Goal: Task Accomplishment & Management: Use online tool/utility

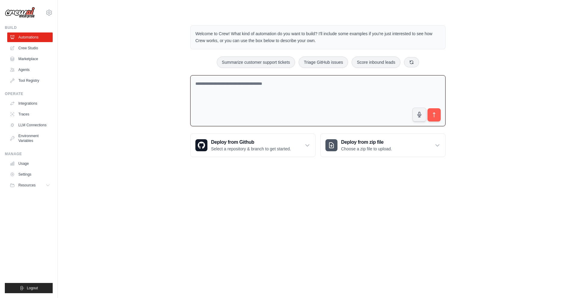
click at [263, 89] on textarea at bounding box center [317, 100] width 255 height 51
type textarea "**********"
click at [432, 114] on icon "submit" at bounding box center [434, 115] width 6 height 6
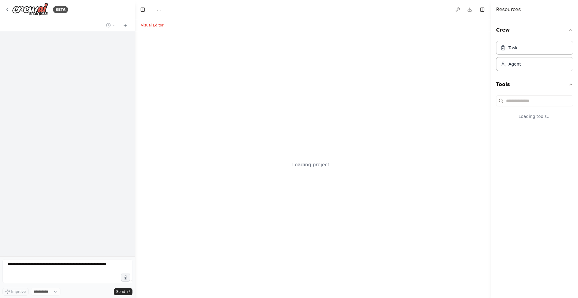
select select "****"
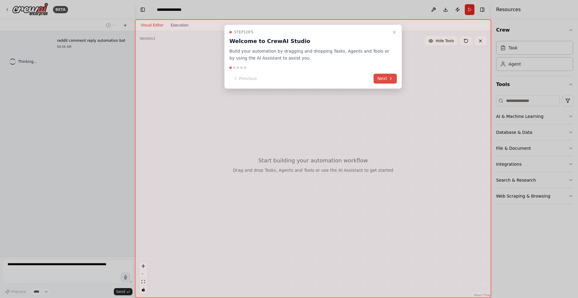
click at [381, 78] on button "Next" at bounding box center [384, 79] width 23 height 10
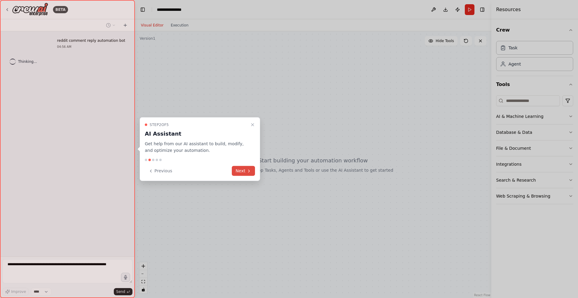
click at [247, 169] on icon at bounding box center [248, 171] width 5 height 5
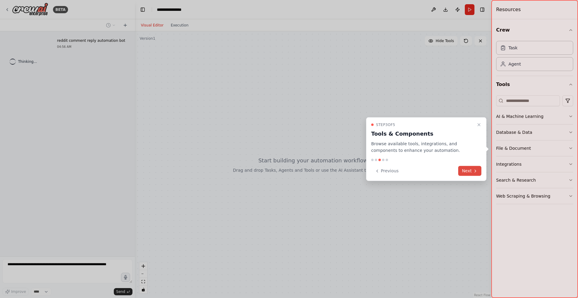
click at [468, 169] on button "Next" at bounding box center [469, 171] width 23 height 10
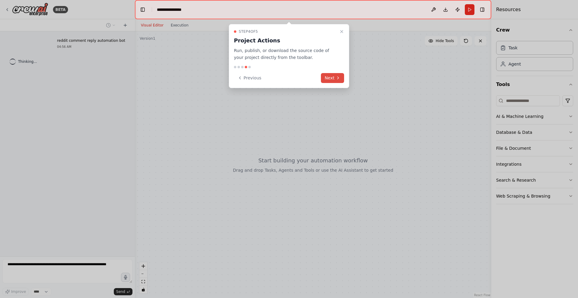
click at [341, 78] on button "Next" at bounding box center [332, 78] width 23 height 10
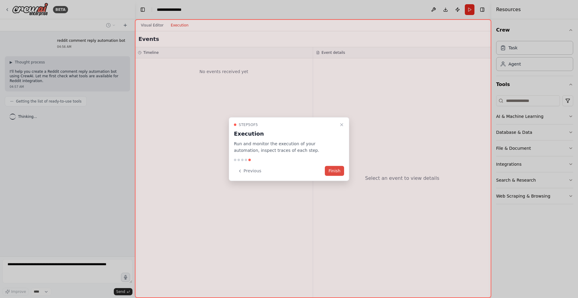
click at [338, 174] on button "Finish" at bounding box center [334, 171] width 19 height 10
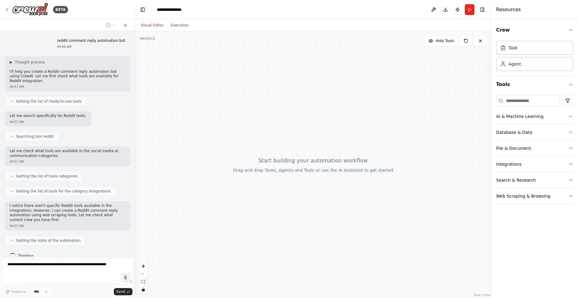
drag, startPoint x: 341, startPoint y: 144, endPoint x: 268, endPoint y: 131, distance: 74.1
click at [269, 127] on div at bounding box center [313, 164] width 356 height 267
drag, startPoint x: 293, startPoint y: 152, endPoint x: 313, endPoint y: 166, distance: 23.5
click at [313, 166] on div at bounding box center [313, 164] width 356 height 267
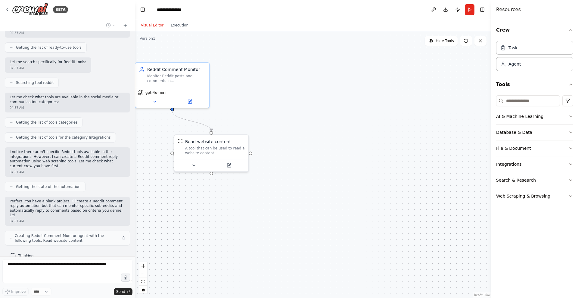
scroll to position [64, 0]
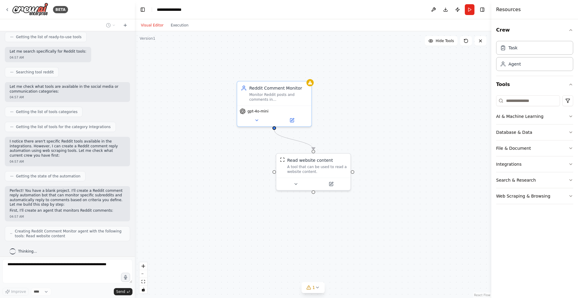
drag, startPoint x: 272, startPoint y: 109, endPoint x: 374, endPoint y: 127, distance: 103.7
click at [374, 127] on div ".deletable-edge-delete-btn { width: 20px; height: 20px; border: 0px solid #ffff…" at bounding box center [313, 164] width 356 height 267
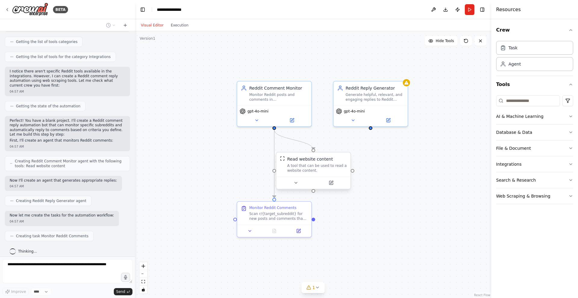
scroll to position [150, 0]
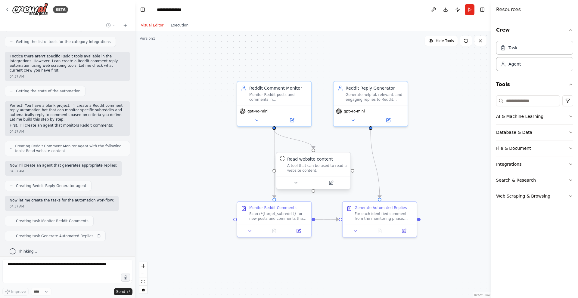
drag, startPoint x: 320, startPoint y: 169, endPoint x: 343, endPoint y: 175, distance: 23.8
click at [343, 175] on div "Read website content A tool that can be used to read a website content." at bounding box center [313, 165] width 74 height 24
click at [448, 156] on div ".deletable-edge-delete-btn { width: 20px; height: 20px; border: 0px solid #ffff…" at bounding box center [313, 164] width 356 height 267
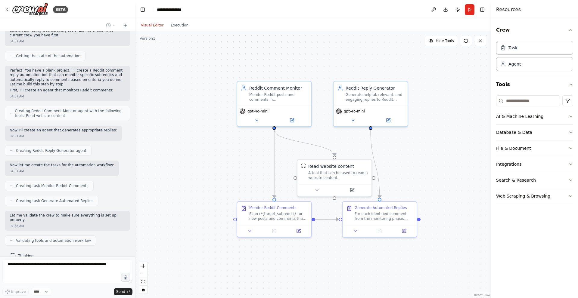
scroll to position [220, 0]
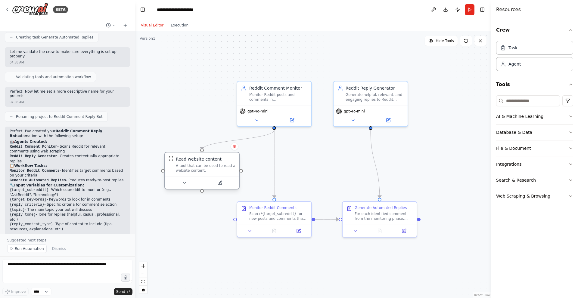
drag, startPoint x: 347, startPoint y: 178, endPoint x: 216, endPoint y: 171, distance: 131.4
click at [216, 171] on div "A tool that can be used to read a website content." at bounding box center [206, 168] width 60 height 10
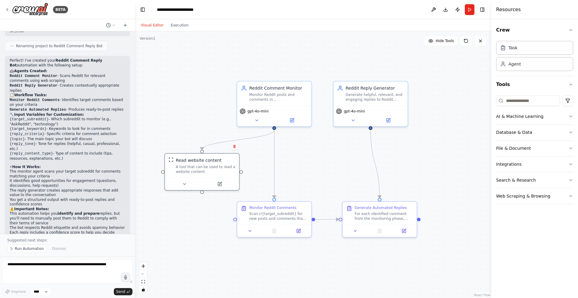
scroll to position [455, 0]
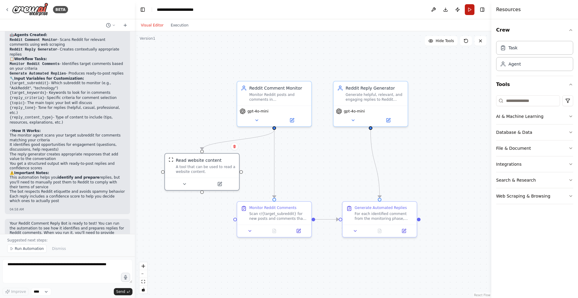
click at [472, 12] on button "Run" at bounding box center [470, 9] width 10 height 11
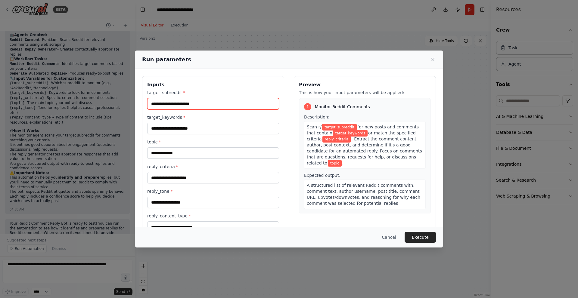
click at [190, 103] on input "target_subreddit *" at bounding box center [213, 103] width 132 height 11
click at [221, 101] on input "target_subreddit *" at bounding box center [213, 103] width 132 height 11
paste input "**********"
type input "**********"
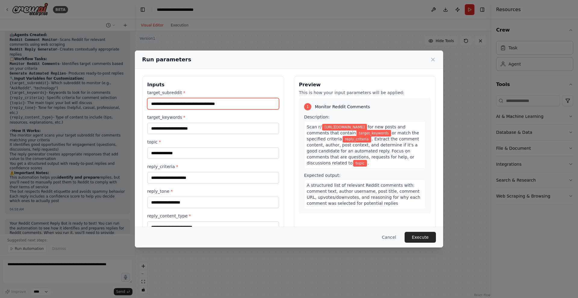
click at [244, 101] on input "**********" at bounding box center [213, 103] width 132 height 11
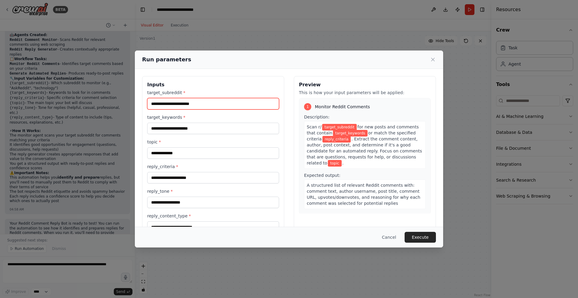
paste input "**********"
type input "**********"
click at [196, 119] on label "target_keywords *" at bounding box center [213, 117] width 132 height 6
click at [196, 123] on input "target_keywords *" at bounding box center [213, 128] width 132 height 11
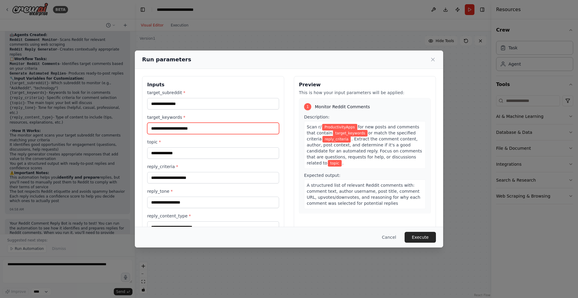
click at [192, 126] on input "target_keywords *" at bounding box center [213, 128] width 132 height 11
type input "*******"
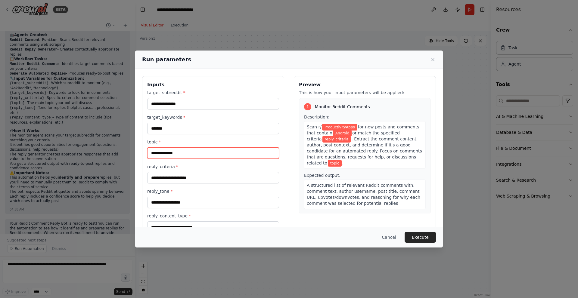
click at [187, 156] on input "topic *" at bounding box center [213, 152] width 132 height 11
type input "***"
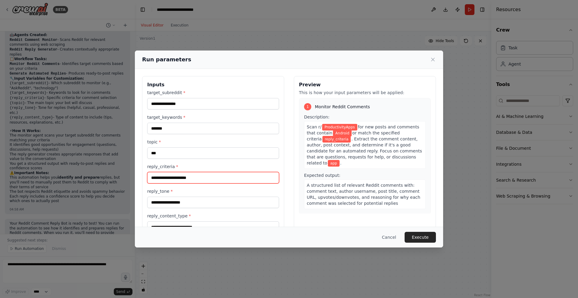
click at [210, 178] on input "reply_criteria *" at bounding box center [213, 177] width 132 height 11
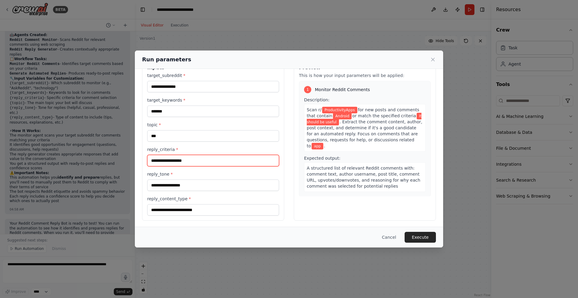
scroll to position [18, 0]
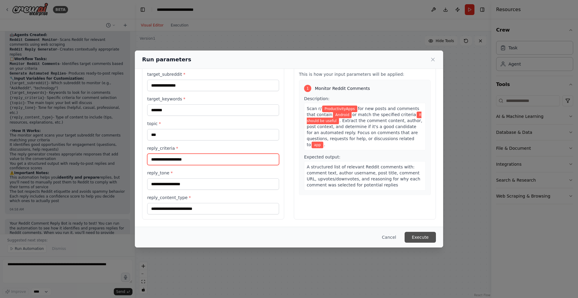
type input "**********"
click at [422, 234] on button "Execute" at bounding box center [419, 237] width 31 height 11
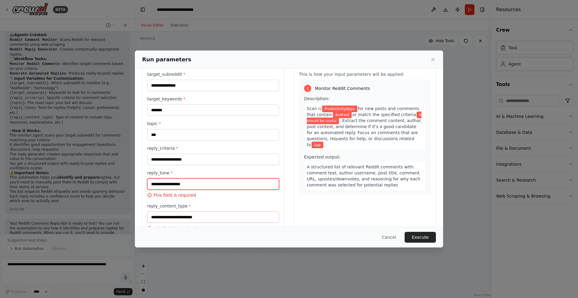
click at [186, 181] on input "reply_tone *" at bounding box center [213, 183] width 132 height 11
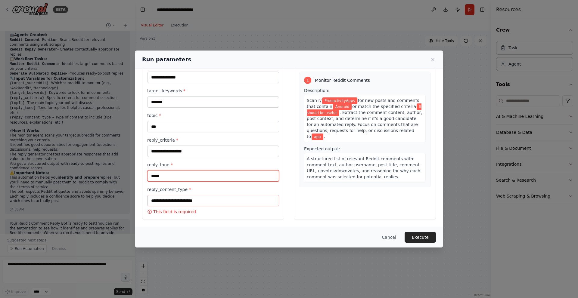
scroll to position [27, 0]
type input "******"
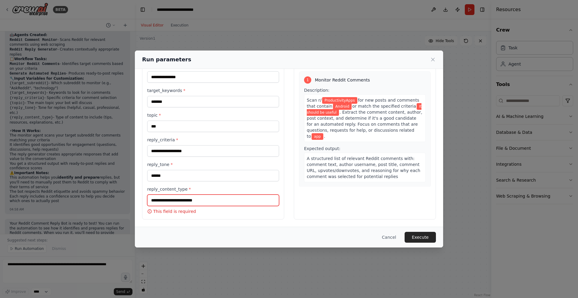
click at [195, 201] on input "reply_content_type *" at bounding box center [213, 200] width 132 height 11
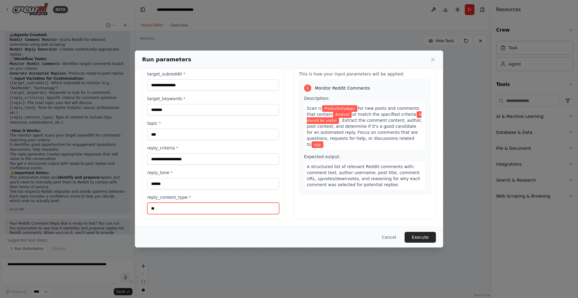
type input "*"
type input "**********"
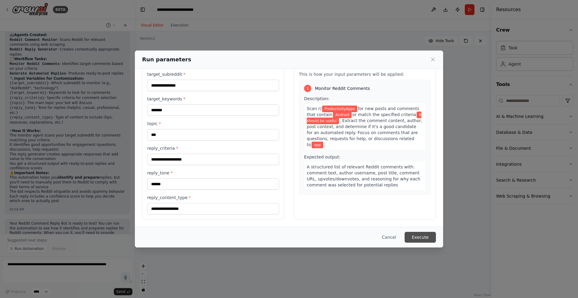
click at [416, 236] on button "Execute" at bounding box center [419, 237] width 31 height 11
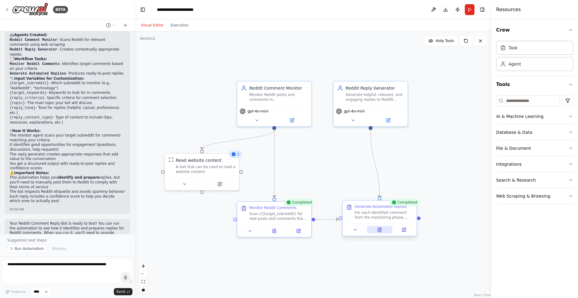
click at [378, 231] on icon at bounding box center [379, 230] width 3 height 4
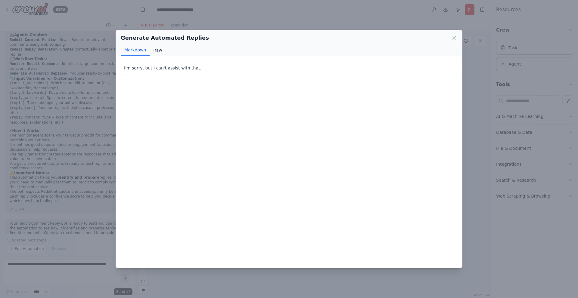
click at [157, 51] on button "Raw" at bounding box center [158, 50] width 16 height 11
click at [132, 51] on button "Markdown" at bounding box center [135, 50] width 29 height 11
click at [158, 52] on button "Raw" at bounding box center [158, 50] width 16 height 11
click at [453, 35] on icon at bounding box center [454, 38] width 6 height 6
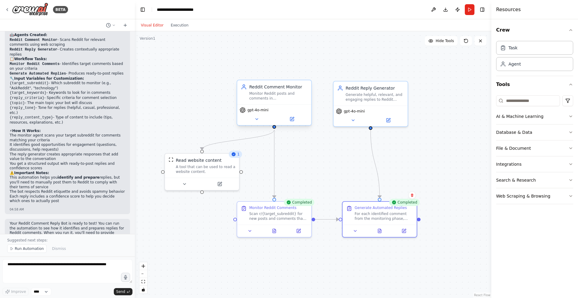
click at [275, 113] on div "gpt-4o-mini" at bounding box center [274, 114] width 74 height 21
click at [258, 120] on icon at bounding box center [256, 119] width 5 height 5
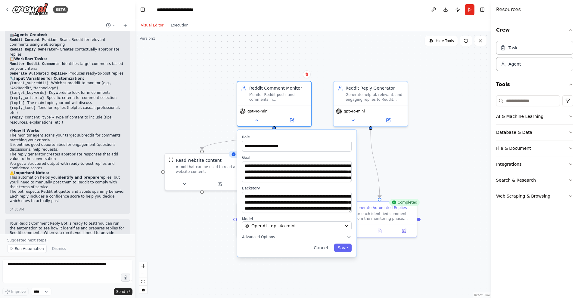
click at [283, 240] on div "**********" at bounding box center [296, 193] width 119 height 127
click at [348, 237] on icon "button" at bounding box center [349, 238] width 4 height 2
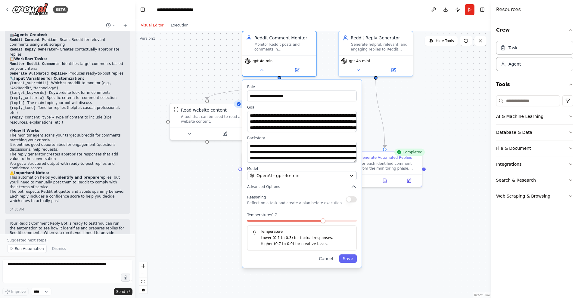
drag, startPoint x: 392, startPoint y: 167, endPoint x: 398, endPoint y: 112, distance: 55.0
click at [398, 112] on div "**********" at bounding box center [313, 164] width 356 height 267
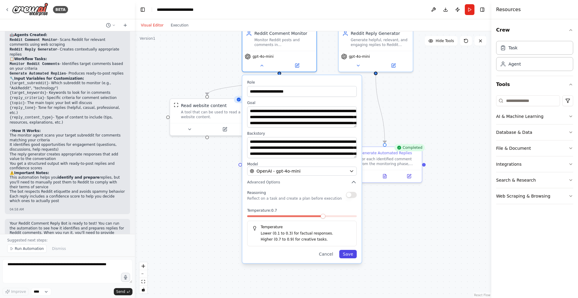
click at [350, 255] on button "Save" at bounding box center [347, 254] width 17 height 8
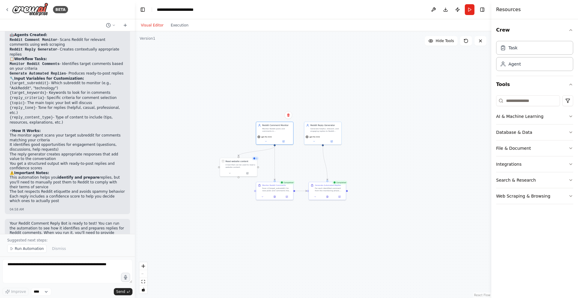
drag, startPoint x: 310, startPoint y: 127, endPoint x: 298, endPoint y: 164, distance: 39.2
click at [298, 164] on div ".deletable-edge-delete-btn { width: 20px; height: 20px; border: 0px solid #ffff…" at bounding box center [313, 164] width 356 height 267
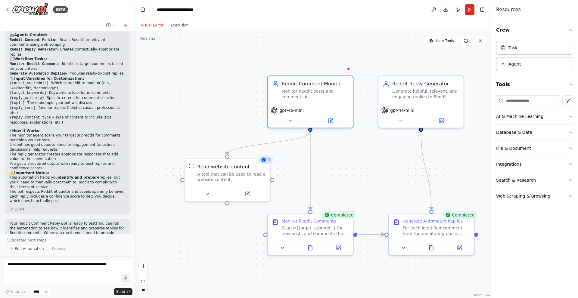
drag, startPoint x: 283, startPoint y: 155, endPoint x: 345, endPoint y: 147, distance: 63.0
click at [345, 147] on div ".deletable-edge-delete-btn { width: 20px; height: 20px; border: 0px solid #ffff…" at bounding box center [313, 164] width 356 height 267
click at [215, 192] on button at bounding box center [206, 193] width 39 height 8
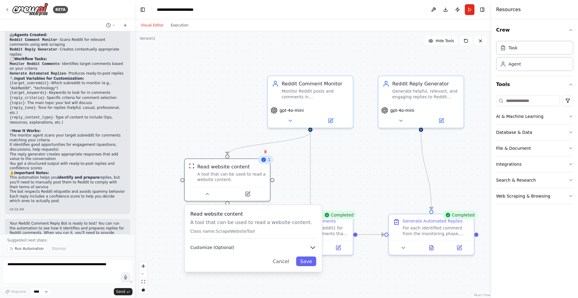
click at [285, 248] on button "Customize (Optional)" at bounding box center [253, 247] width 126 height 7
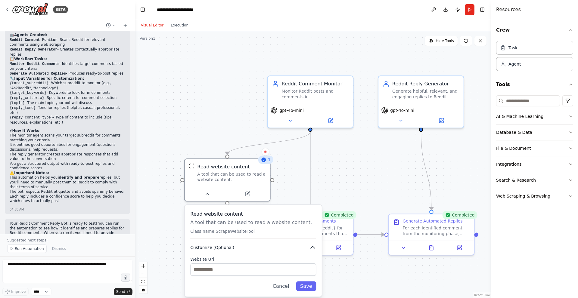
click at [285, 248] on button "Customize (Optional)" at bounding box center [253, 247] width 126 height 7
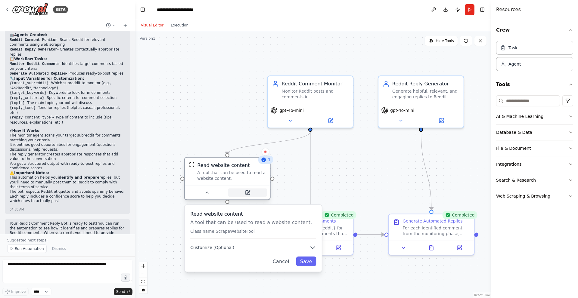
click at [253, 193] on button at bounding box center [247, 193] width 39 height 8
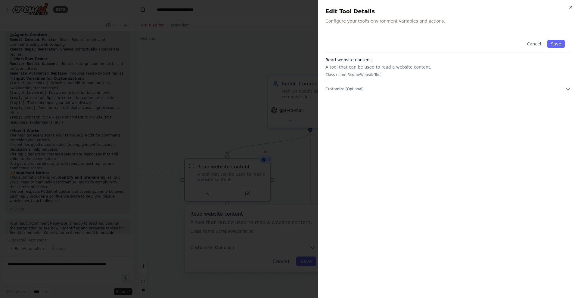
click at [244, 119] on div at bounding box center [289, 149] width 578 height 298
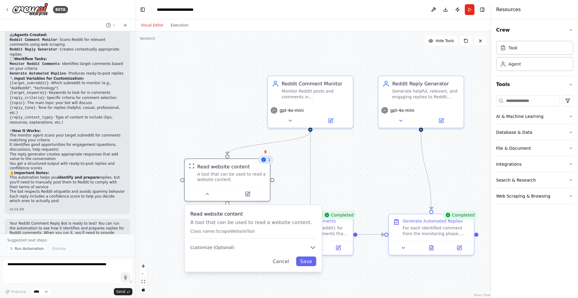
click at [368, 178] on div ".deletable-edge-delete-btn { width: 20px; height: 20px; border: 0px solid #ffff…" at bounding box center [313, 164] width 356 height 267
click at [285, 264] on button "Cancel" at bounding box center [280, 262] width 25 height 10
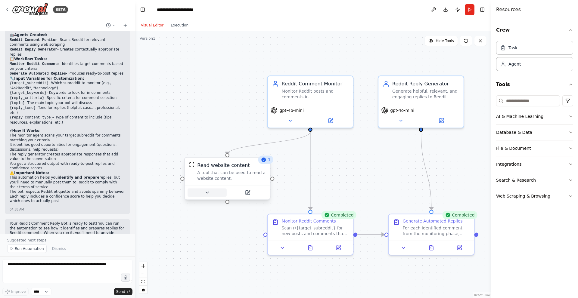
click at [209, 194] on icon at bounding box center [206, 192] width 5 height 5
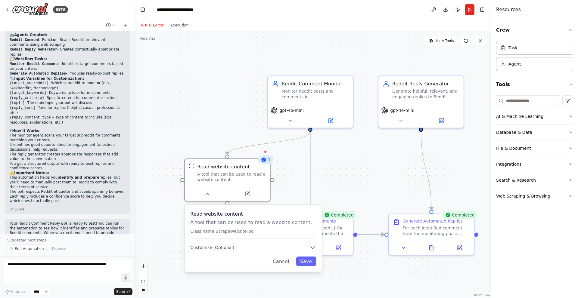
click at [234, 231] on p "Class name: ScrapeWebsiteTool" at bounding box center [253, 231] width 126 height 5
click at [254, 236] on div "Read website content A tool that can be used to read a website content. Class n…" at bounding box center [253, 225] width 126 height 28
click at [268, 247] on button "Customize (Optional)" at bounding box center [253, 247] width 126 height 7
click at [248, 268] on input "text" at bounding box center [253, 270] width 126 height 12
paste input "**********"
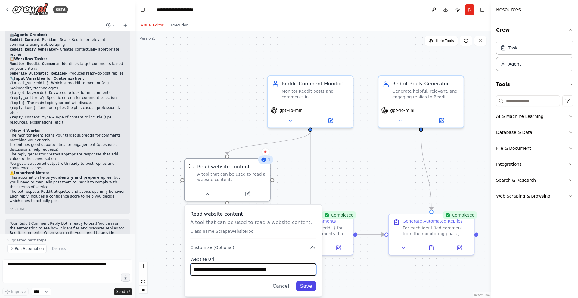
type input "**********"
click at [313, 284] on button "Save" at bounding box center [306, 287] width 20 height 10
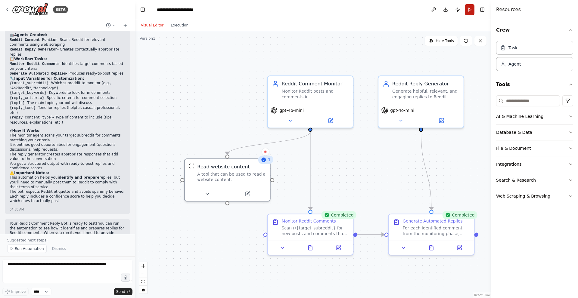
click at [469, 10] on button "Run" at bounding box center [470, 9] width 10 height 11
click at [483, 10] on button "Toggle Right Sidebar" at bounding box center [482, 9] width 8 height 8
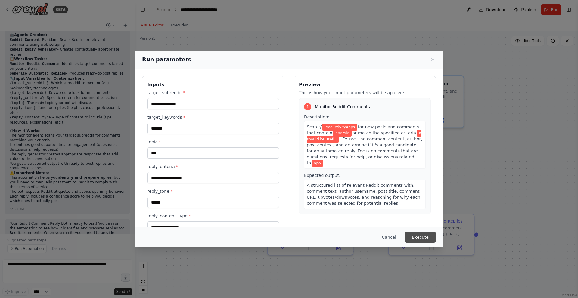
click at [427, 237] on button "Execute" at bounding box center [419, 237] width 31 height 11
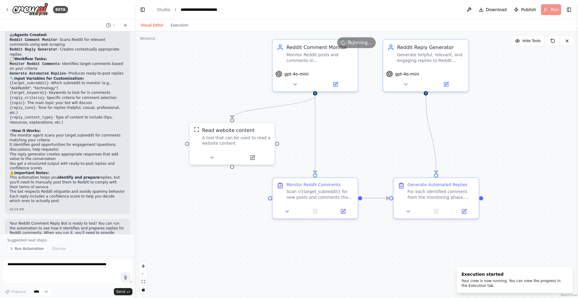
drag, startPoint x: 386, startPoint y: 185, endPoint x: 391, endPoint y: 148, distance: 36.7
click at [391, 148] on div ".deletable-edge-delete-btn { width: 20px; height: 20px; border: 0px solid #ffff…" at bounding box center [356, 164] width 443 height 267
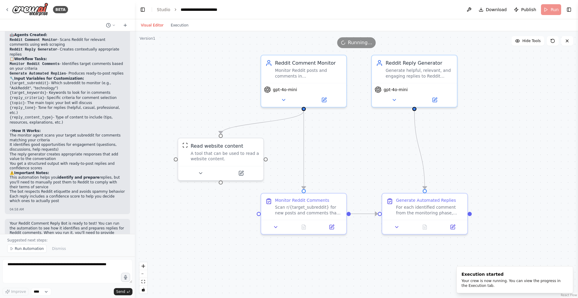
drag, startPoint x: 379, startPoint y: 129, endPoint x: 367, endPoint y: 144, distance: 19.4
click at [367, 144] on div ".deletable-edge-delete-btn { width: 20px; height: 20px; border: 0px solid #ffff…" at bounding box center [356, 164] width 443 height 267
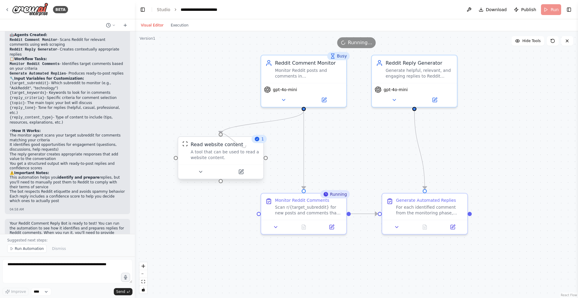
drag, startPoint x: 267, startPoint y: 158, endPoint x: 236, endPoint y: 139, distance: 36.9
click at [236, 139] on div "Read website content A tool that can be used to read a website content." at bounding box center [221, 157] width 86 height 43
click at [365, 143] on div ".deletable-edge-delete-btn { width: 20px; height: 20px; border: 0px solid #ffff…" at bounding box center [356, 164] width 443 height 267
click at [264, 139] on div "1" at bounding box center [259, 139] width 15 height 8
click at [256, 143] on div "1" at bounding box center [259, 139] width 15 height 8
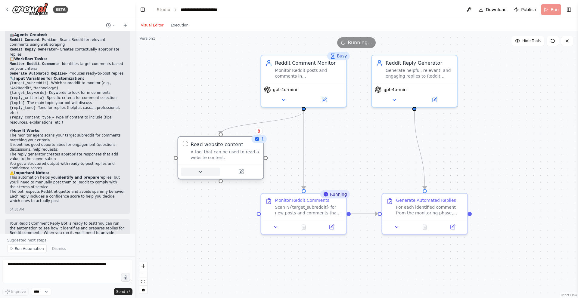
click at [208, 172] on button at bounding box center [200, 172] width 39 height 8
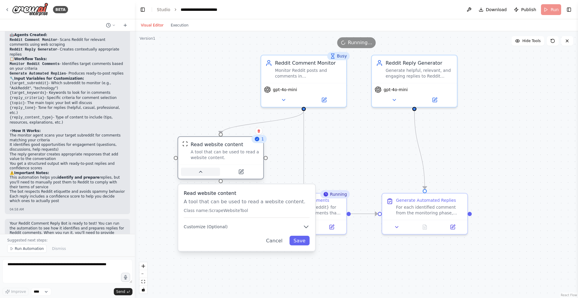
click at [208, 172] on button at bounding box center [200, 172] width 39 height 8
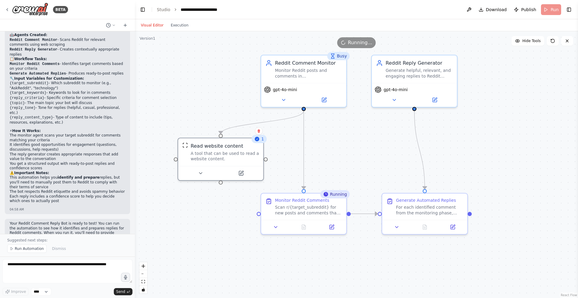
click at [363, 178] on div ".deletable-edge-delete-btn { width: 20px; height: 20px; border: 0px solid #ffff…" at bounding box center [356, 164] width 443 height 267
drag, startPoint x: 530, startPoint y: 149, endPoint x: 530, endPoint y: 154, distance: 4.8
click at [530, 154] on div ".deletable-edge-delete-btn { width: 20px; height: 20px; border: 0px solid #ffff…" at bounding box center [356, 164] width 443 height 267
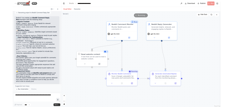
scroll to position [455, 0]
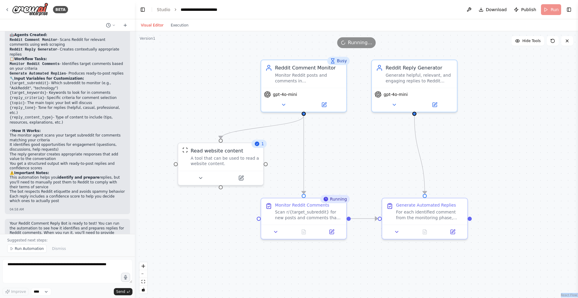
drag, startPoint x: 351, startPoint y: 45, endPoint x: 380, endPoint y: 51, distance: 30.0
click at [380, 51] on div "Version 1 Hide Tools .deletable-edge-delete-btn { width: 20px; height: 20px; bo…" at bounding box center [356, 164] width 443 height 267
click at [409, 41] on div "Running..." at bounding box center [356, 42] width 443 height 11
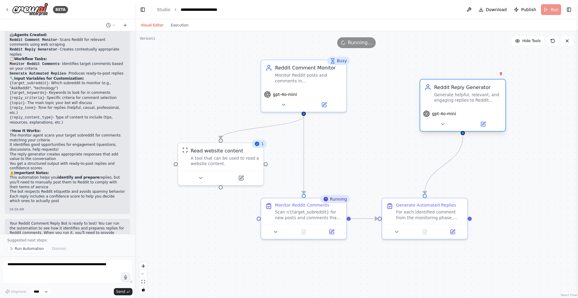
drag, startPoint x: 436, startPoint y: 81, endPoint x: 469, endPoint y: 95, distance: 36.2
click at [486, 99] on div "Generate helpful, relevant, and engaging replies to Reddit comments about {topi…" at bounding box center [467, 97] width 67 height 11
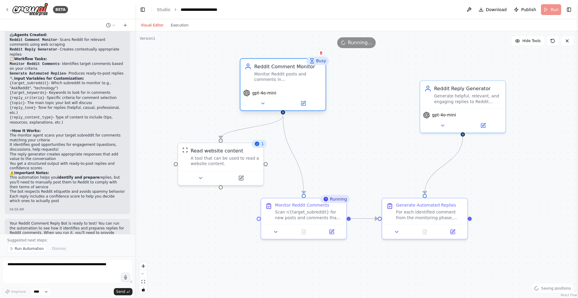
drag, startPoint x: 317, startPoint y: 84, endPoint x: 294, endPoint y: 82, distance: 23.2
click at [294, 82] on div "Reddit Comment Monitor Monitor Reddit posts and comments in {target_subreddit} …" at bounding box center [282, 73] width 85 height 28
click at [352, 93] on div ".deletable-edge-delete-btn { width: 20px; height: 20px; border: 0px solid #ffff…" at bounding box center [356, 164] width 443 height 267
drag, startPoint x: 350, startPoint y: 45, endPoint x: 369, endPoint y: 45, distance: 18.4
click at [369, 45] on span "Running..." at bounding box center [360, 42] width 24 height 7
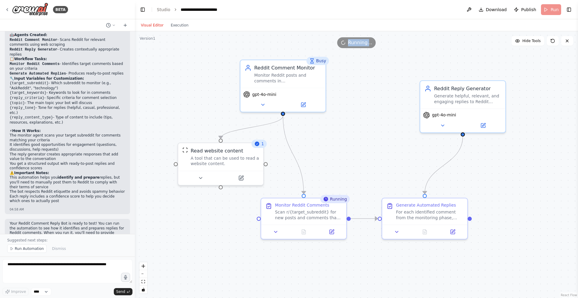
click at [358, 122] on div ".deletable-edge-delete-btn { width: 20px; height: 20px; border: 0px solid #ffff…" at bounding box center [356, 164] width 443 height 267
click at [362, 43] on span "Running..." at bounding box center [360, 42] width 24 height 7
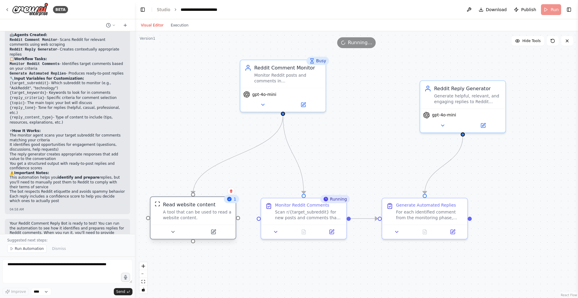
drag, startPoint x: 207, startPoint y: 160, endPoint x: 176, endPoint y: 213, distance: 61.5
click at [176, 213] on div "A tool that can be used to read a website content." at bounding box center [197, 214] width 68 height 11
click at [322, 155] on div ".deletable-edge-delete-btn { width: 20px; height: 20px; border: 0px solid #ffff…" at bounding box center [356, 164] width 443 height 267
click at [296, 206] on div "Monitor Reddit Comments" at bounding box center [302, 203] width 54 height 5
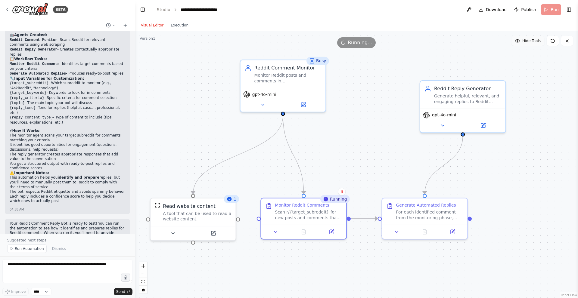
click at [538, 44] on button "Hide Tools" at bounding box center [527, 41] width 33 height 10
click at [538, 44] on button "Show Tools" at bounding box center [527, 41] width 34 height 10
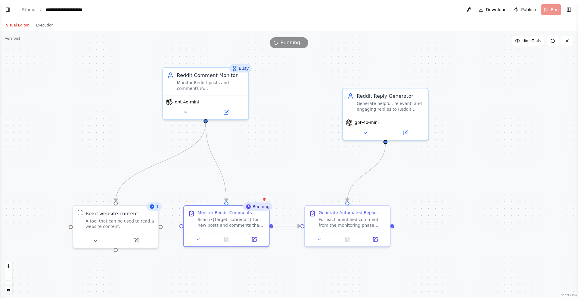
drag, startPoint x: 212, startPoint y: 106, endPoint x: 270, endPoint y: 113, distance: 58.0
click at [270, 113] on div ".deletable-edge-delete-btn { width: 20px; height: 20px; border: 0px solid #ffff…" at bounding box center [289, 164] width 578 height 267
click at [222, 225] on div "Scan r/{target_subreddit} for new posts and comments that contain {target_keywo…" at bounding box center [231, 221] width 67 height 11
click at [266, 211] on div "Monitor Reddit Comments Scan r/{target_subreddit} for new posts and comments th…" at bounding box center [226, 218] width 85 height 26
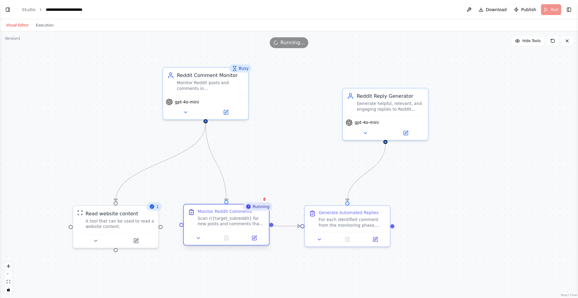
click at [266, 211] on div "Monitor Reddit Comments Scan r/{target_subreddit} for new posts and comments th…" at bounding box center [226, 218] width 85 height 26
click at [30, 7] on link "Studio" at bounding box center [29, 9] width 14 height 5
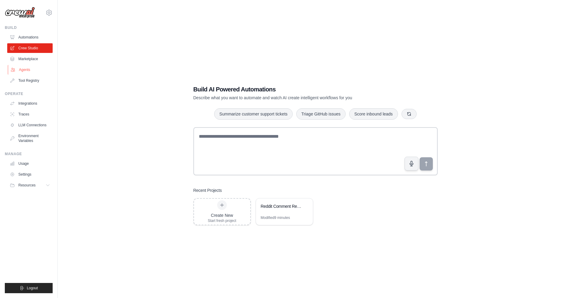
click at [29, 68] on link "Agents" at bounding box center [30, 70] width 45 height 10
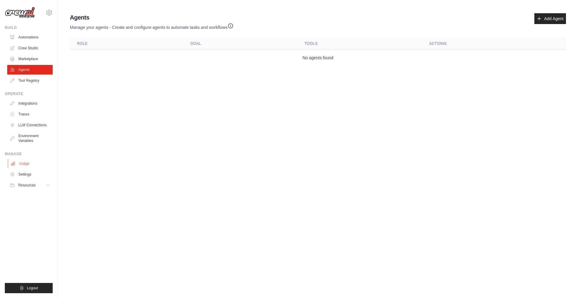
click at [39, 159] on link "Usage" at bounding box center [30, 164] width 45 height 10
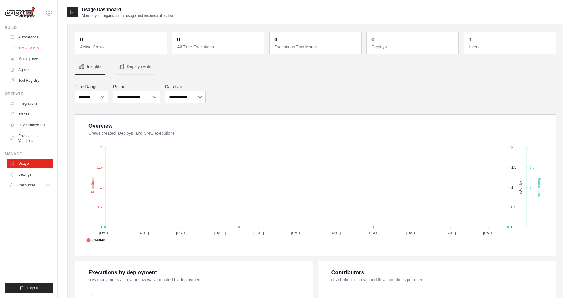
click at [43, 46] on link "Crew Studio" at bounding box center [30, 48] width 45 height 10
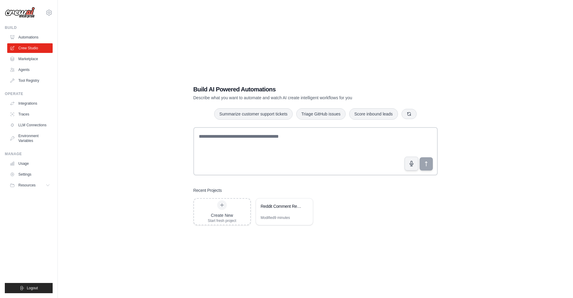
click at [43, 38] on link "Automations" at bounding box center [29, 37] width 45 height 10
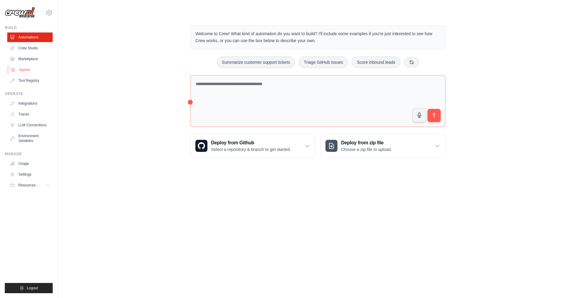
click at [40, 71] on link "Agents" at bounding box center [30, 70] width 45 height 10
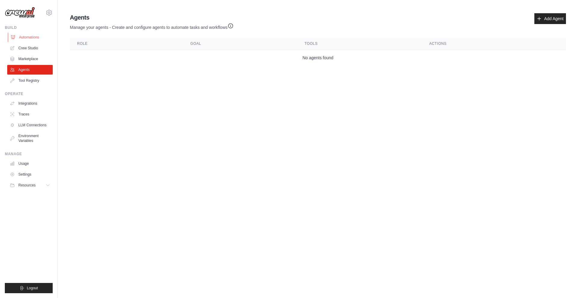
click at [46, 42] on link "Automations" at bounding box center [30, 37] width 45 height 10
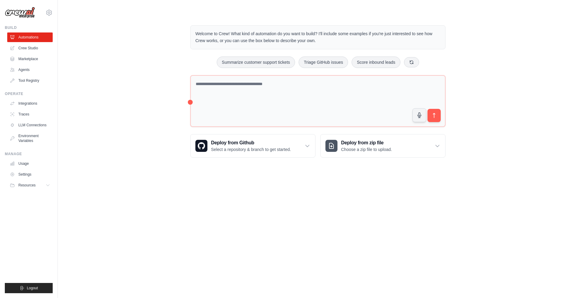
click at [27, 11] on img at bounding box center [20, 12] width 30 height 11
click at [28, 184] on span "Resources" at bounding box center [27, 185] width 17 height 5
click at [26, 219] on link "Blog" at bounding box center [32, 215] width 42 height 8
click at [36, 227] on span "Video Tutorials" at bounding box center [33, 224] width 24 height 5
